Goal: Task Accomplishment & Management: Complete application form

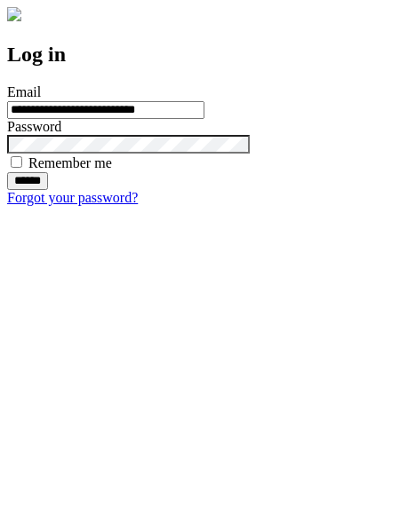
type input "**********"
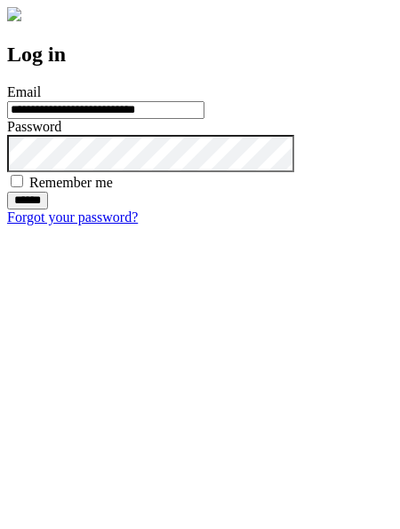
click at [48, 210] on input "******" at bounding box center [27, 201] width 41 height 18
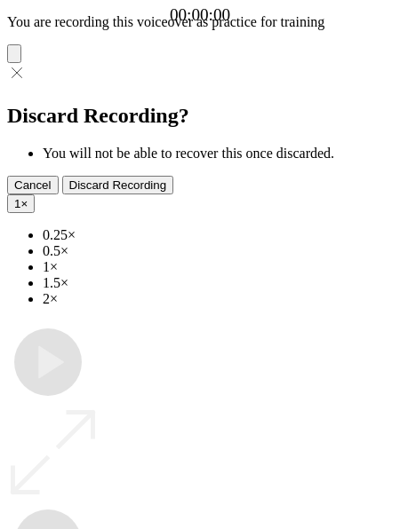
type input "**********"
